Goal: Navigation & Orientation: Understand site structure

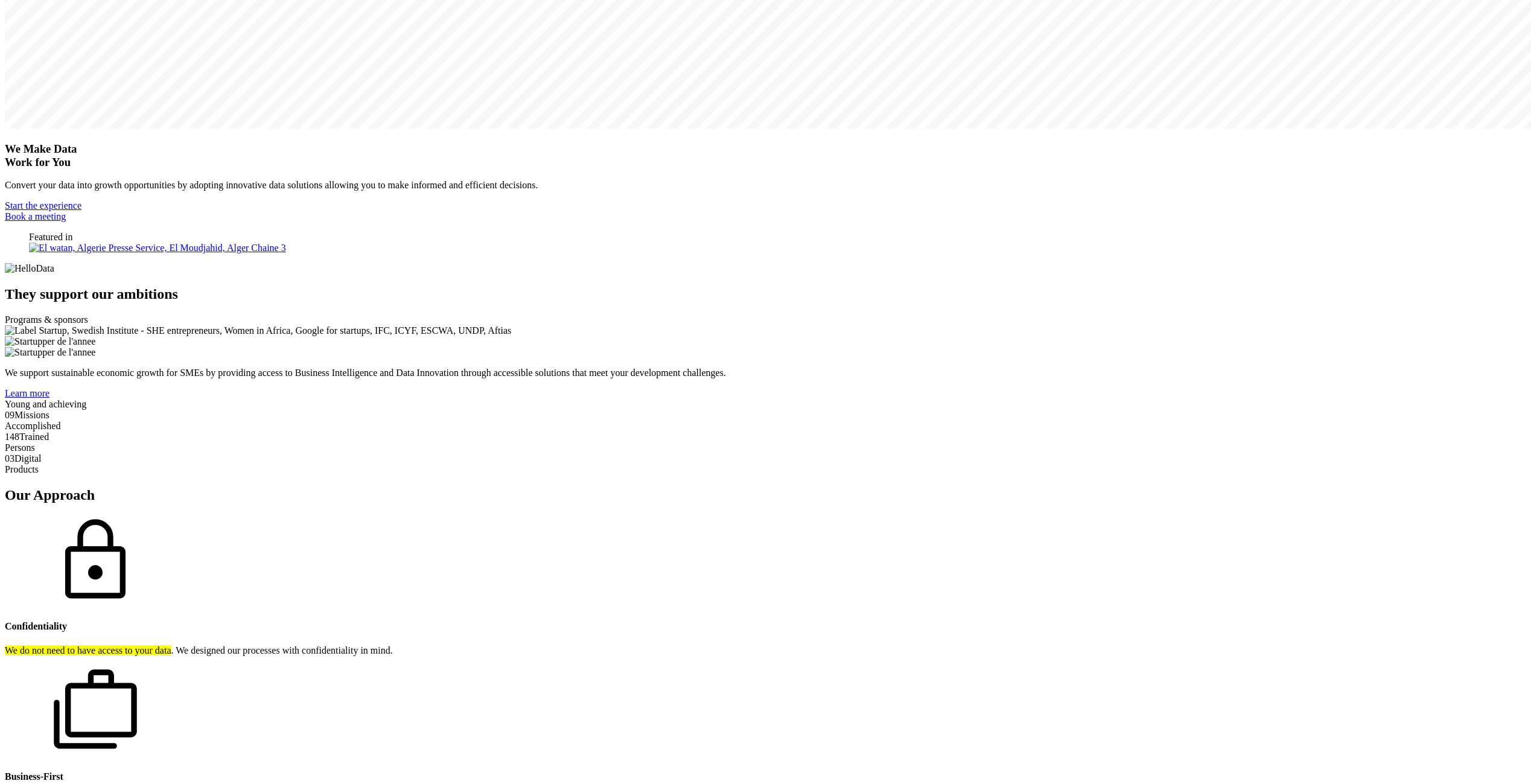
scroll to position [875, 0]
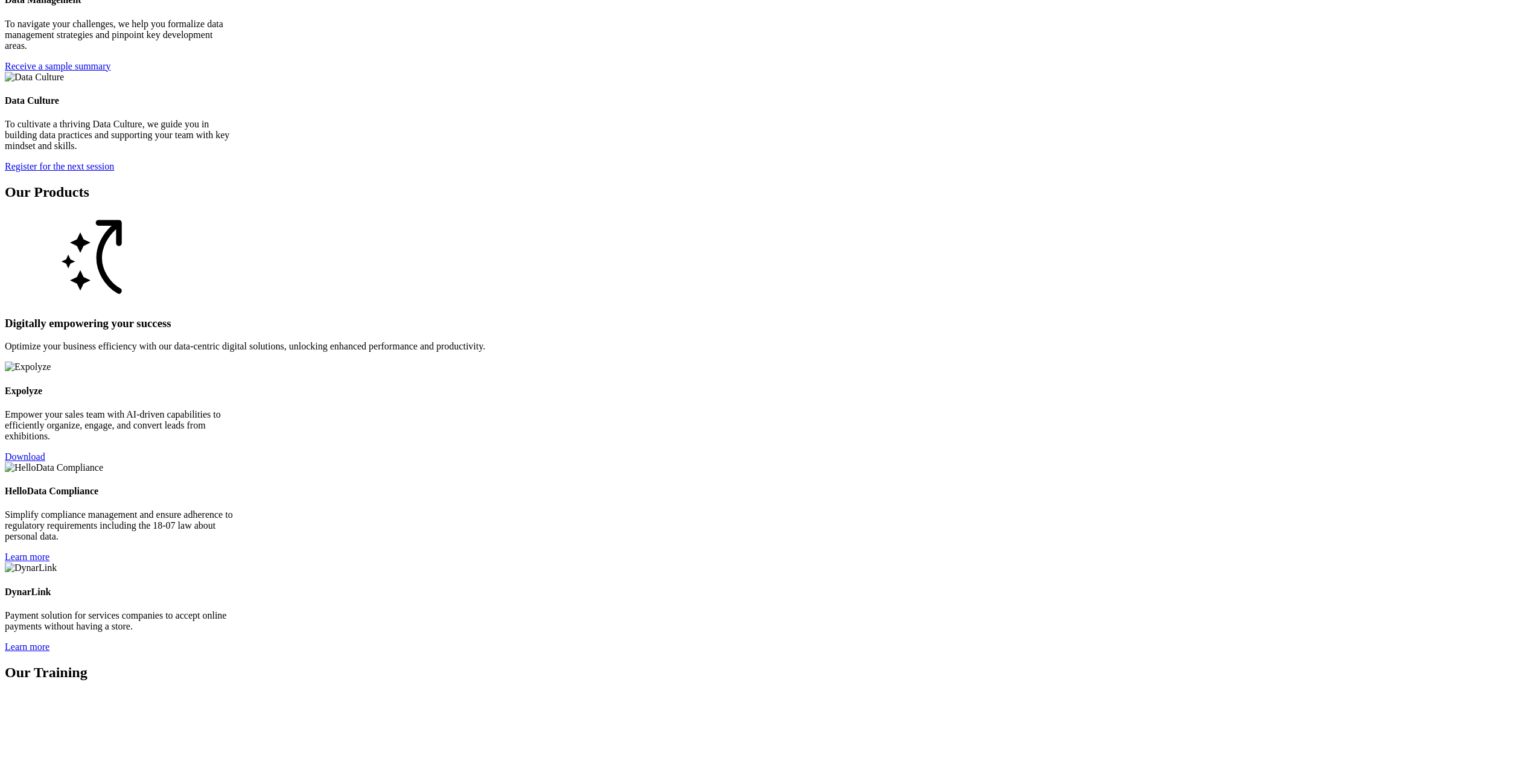
scroll to position [1997, 0]
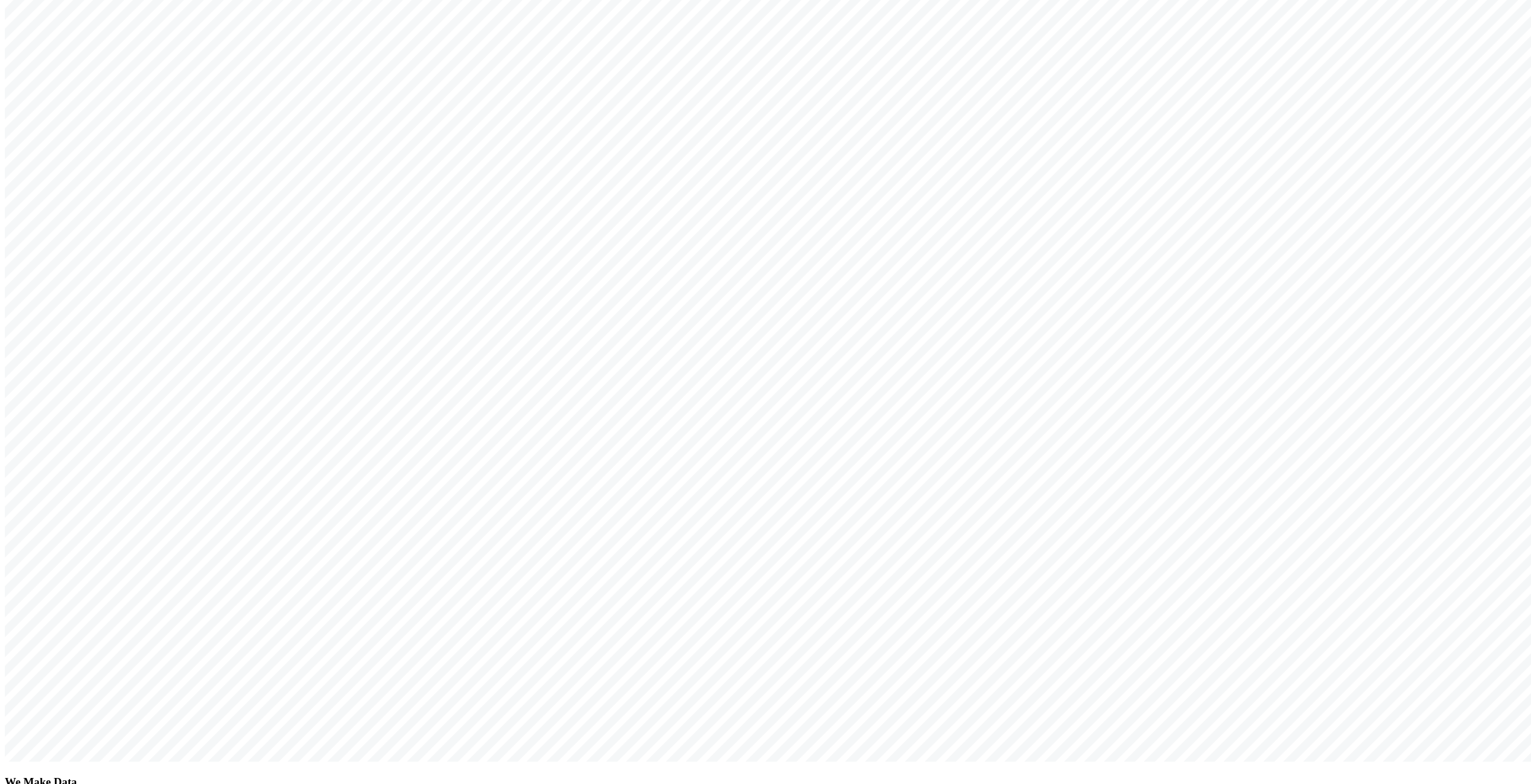
scroll to position [247, 0]
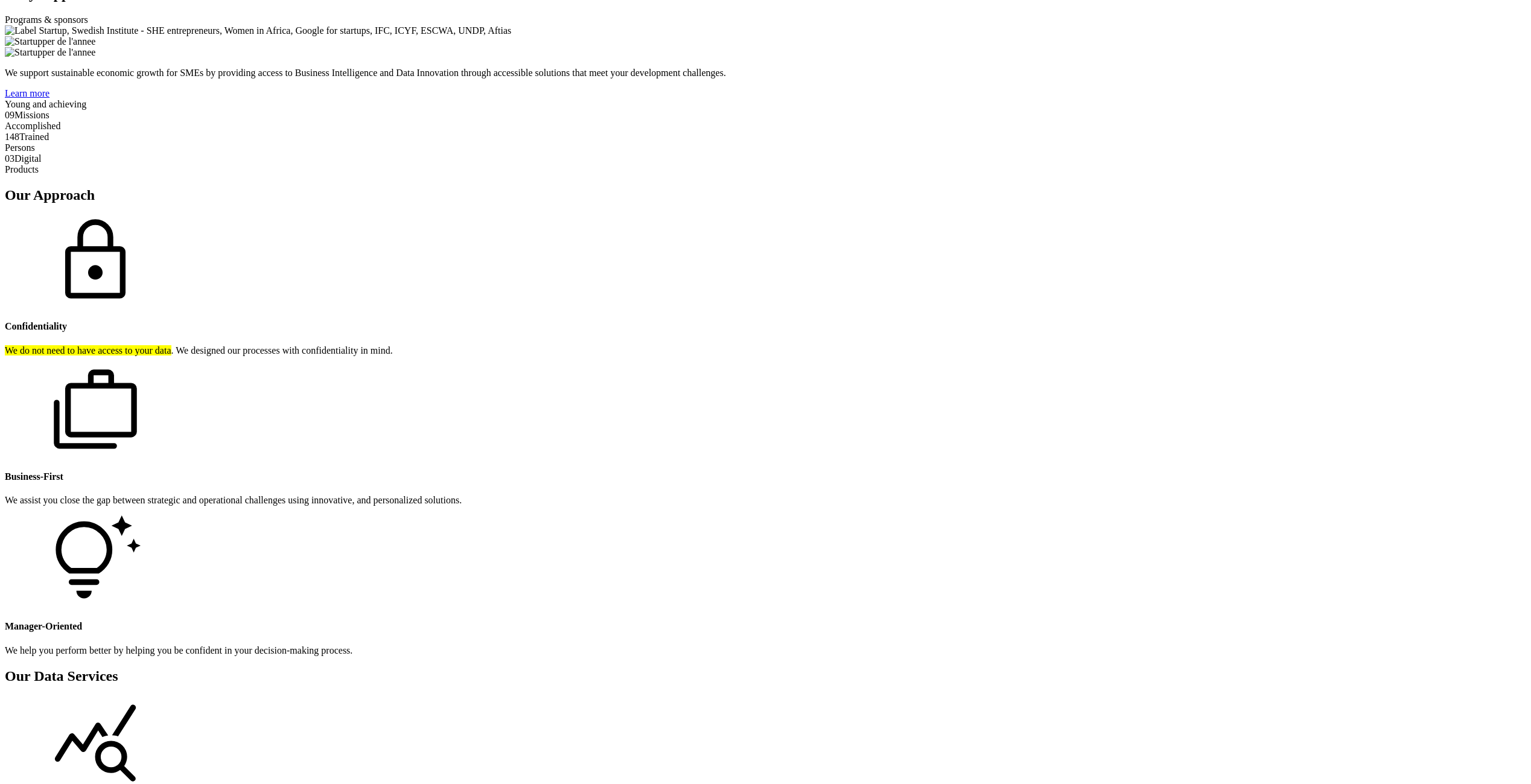
scroll to position [1161, 0]
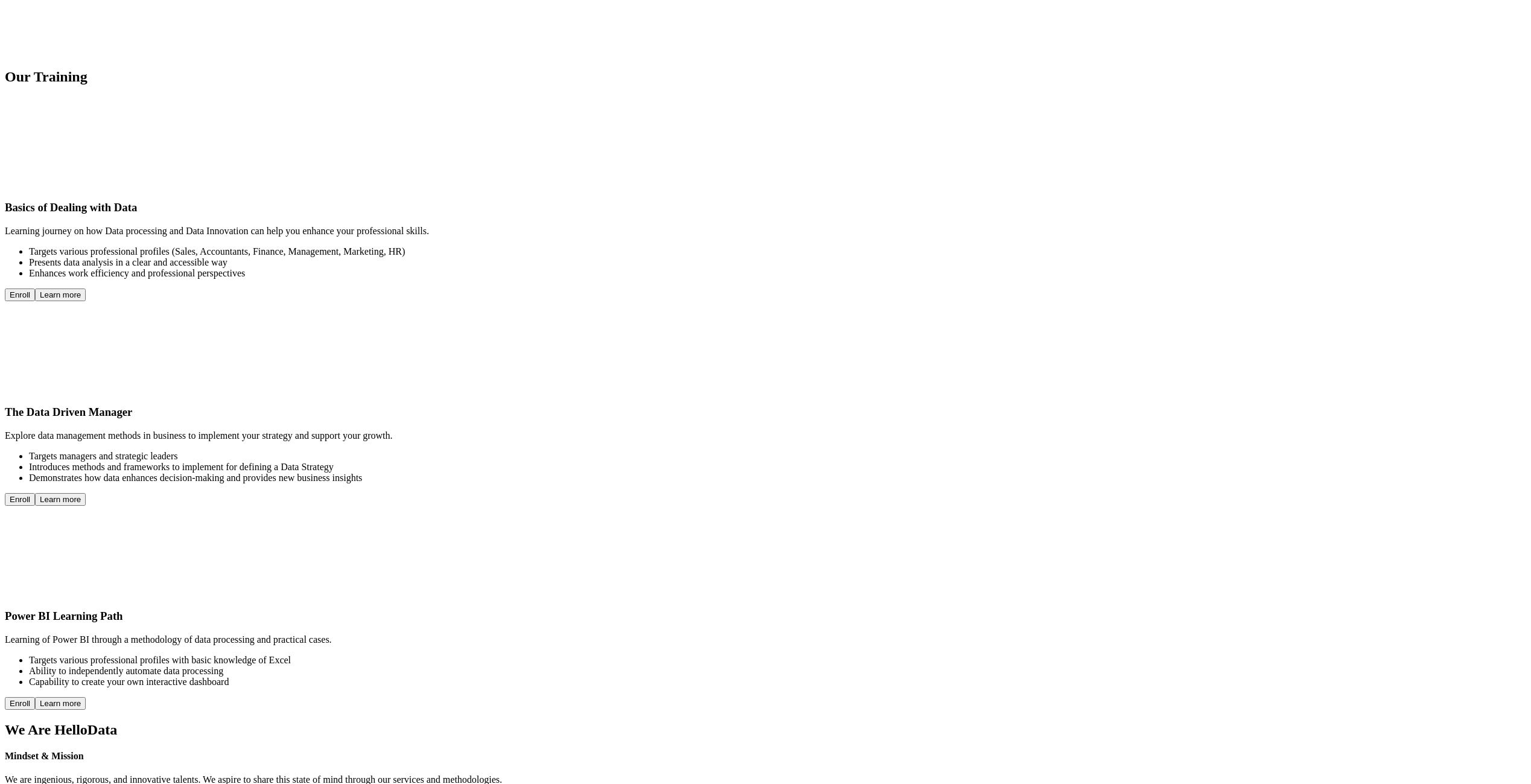
scroll to position [3400, 0]
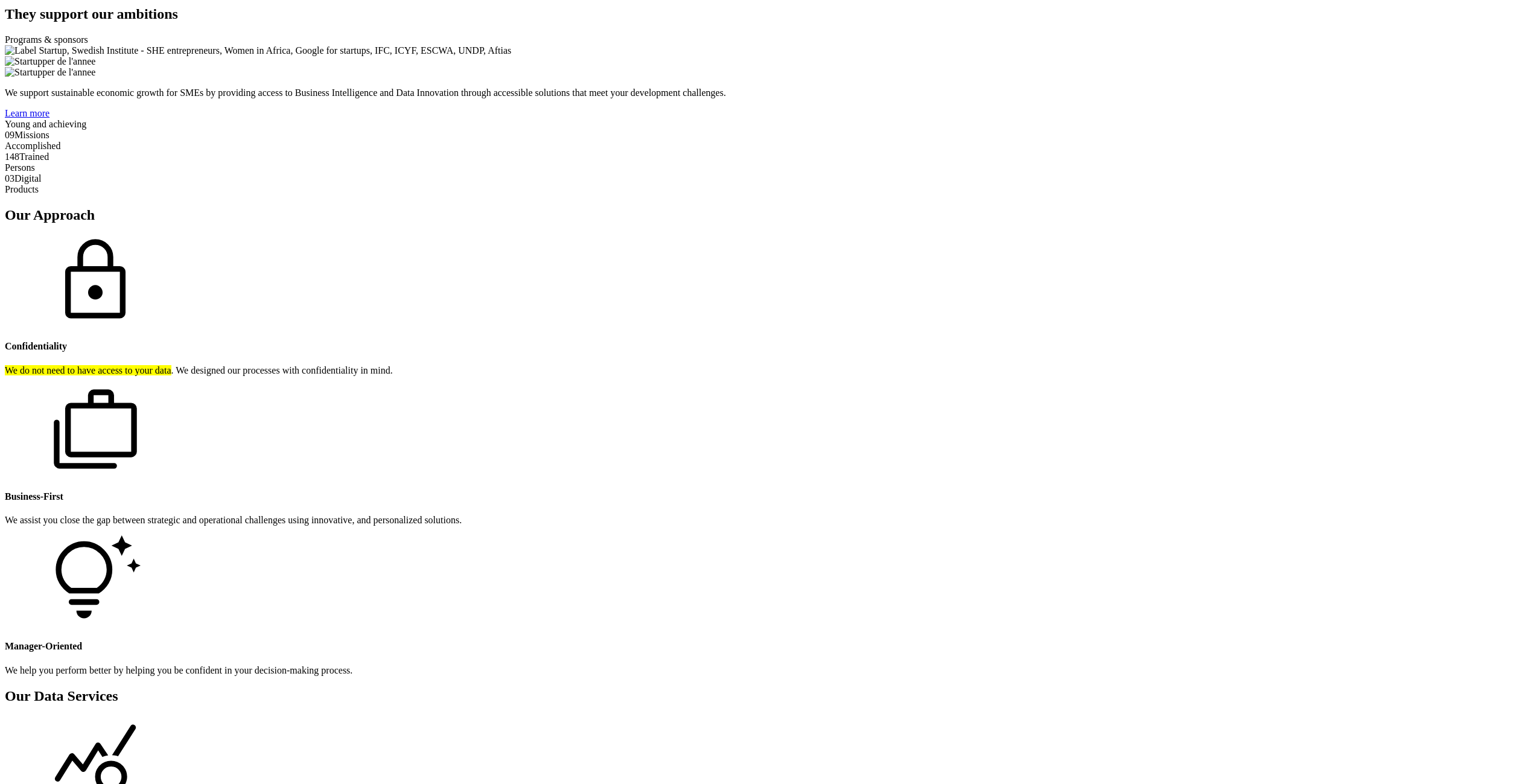
scroll to position [1161, 0]
